Goal: Navigation & Orientation: Find specific page/section

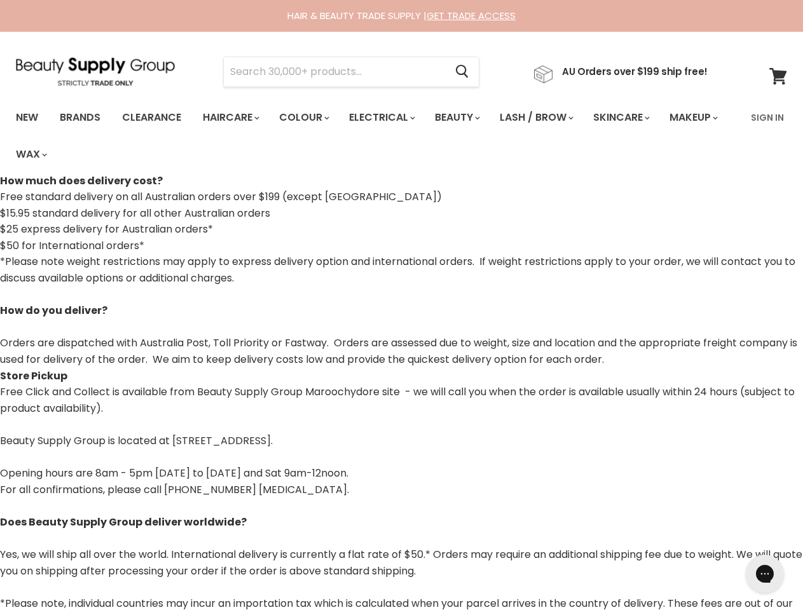
click at [401, 305] on p "*Please note weight restrictions may apply to express delivery option and inter…" at bounding box center [401, 311] width 803 height 114
click at [338, 72] on input "Search" at bounding box center [334, 71] width 221 height 29
click at [469, 72] on icon "Search" at bounding box center [462, 71] width 13 height 13
click at [235, 118] on link "Haircare" at bounding box center [230, 117] width 74 height 27
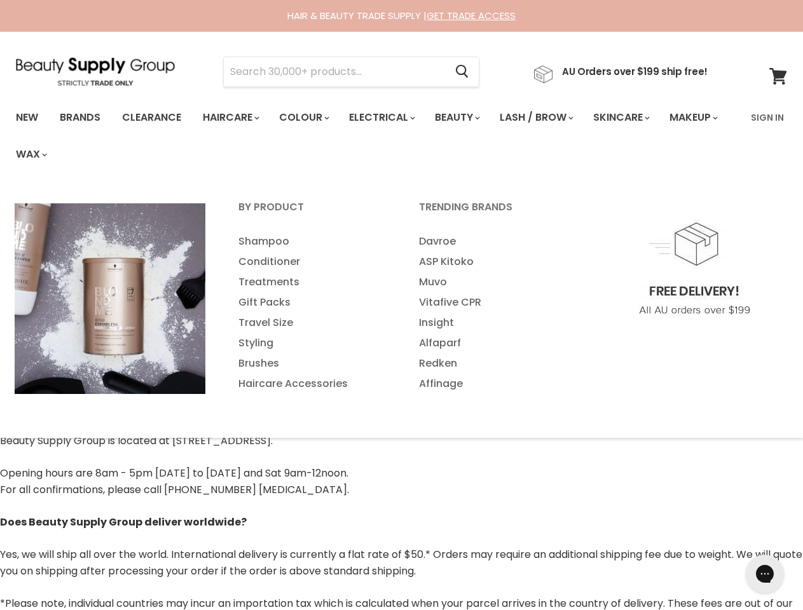
click at [311, 118] on link "Colour" at bounding box center [303, 117] width 67 height 27
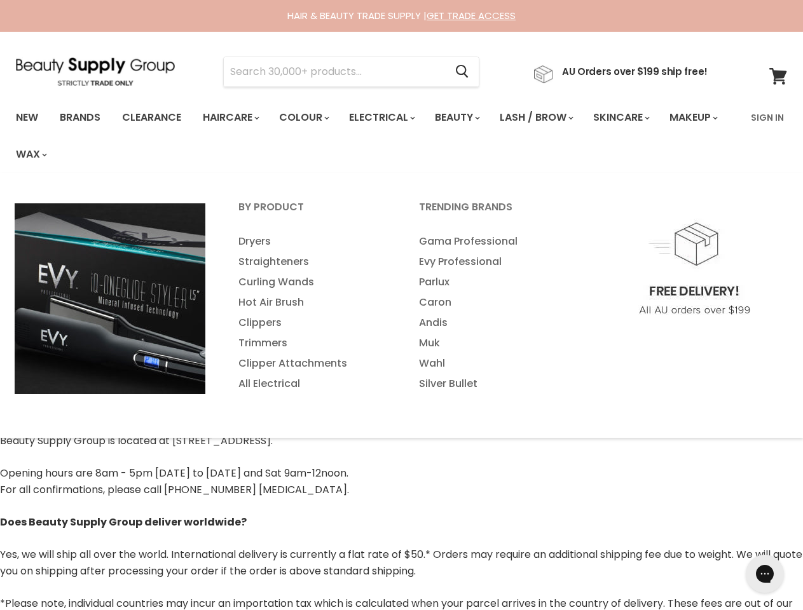
click at [390, 118] on link "Electrical" at bounding box center [380, 117] width 83 height 27
click at [468, 118] on link "Beauty" at bounding box center [456, 117] width 62 height 27
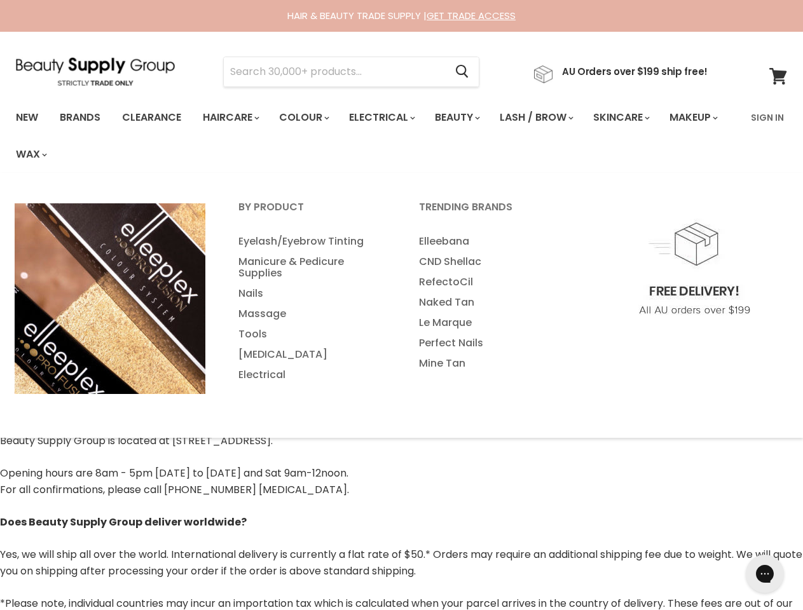
click at [550, 118] on link "Lash / Brow" at bounding box center [535, 117] width 91 height 27
click at [638, 118] on link "Skincare" at bounding box center [621, 117] width 74 height 27
click at [660, 131] on link "Makeup" at bounding box center [692, 117] width 65 height 27
